Goal: Task Accomplishment & Management: Use online tool/utility

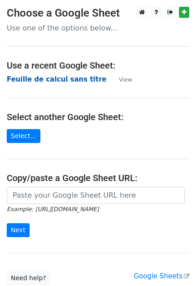
click at [56, 77] on td "Feuille de calcul sans titre" at bounding box center [58, 79] width 103 height 10
click at [56, 77] on strong "Feuille de calcul sans titre" at bounding box center [57, 79] width 100 height 8
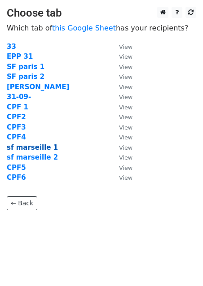
click at [25, 150] on strong "sf marseille 1" at bounding box center [32, 147] width 51 height 8
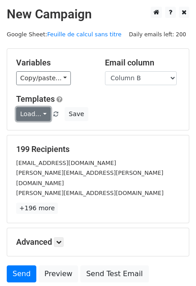
click at [40, 116] on link "Load..." at bounding box center [33, 114] width 35 height 14
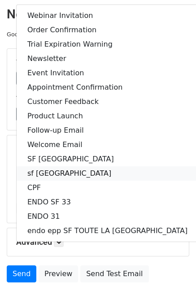
click at [56, 170] on link "sf [GEOGRAPHIC_DATA]" at bounding box center [108, 173] width 182 height 14
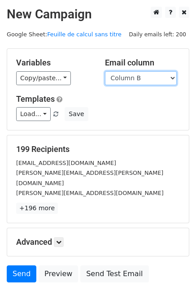
click at [122, 84] on select "Column A Column B" at bounding box center [141, 78] width 72 height 14
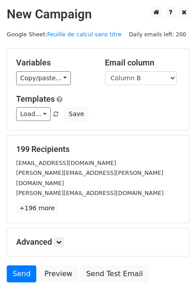
click at [88, 61] on h5 "Variables" at bounding box center [53, 63] width 75 height 10
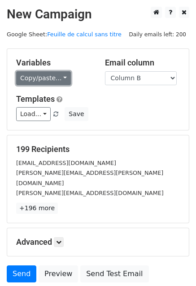
click at [54, 77] on link "Copy/paste..." at bounding box center [43, 78] width 55 height 14
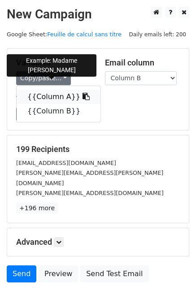
click at [46, 97] on link "{{Column A}}" at bounding box center [59, 97] width 84 height 14
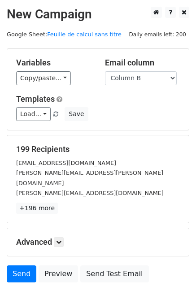
click at [122, 125] on div "Variables Copy/paste... {{Column A}} {{Column B}} Email column Column A Column …" at bounding box center [98, 89] width 182 height 81
